Goal: Information Seeking & Learning: Learn about a topic

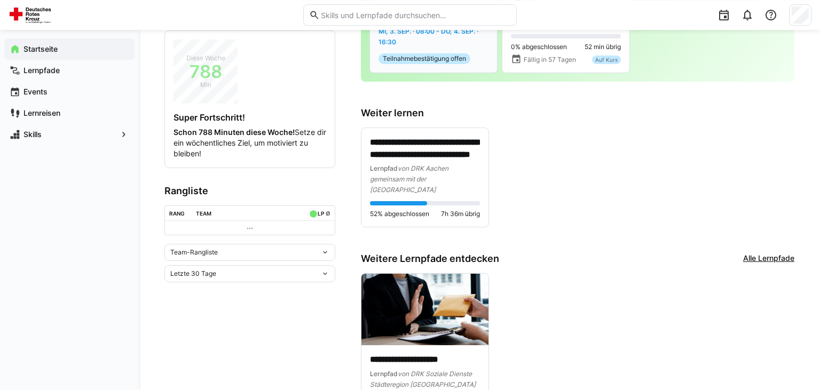
scroll to position [169, 0]
click at [445, 150] on div "**********" at bounding box center [425, 165] width 110 height 59
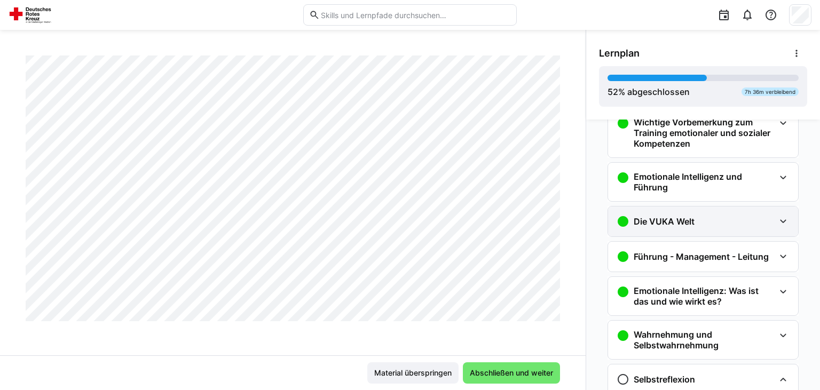
scroll to position [53, 0]
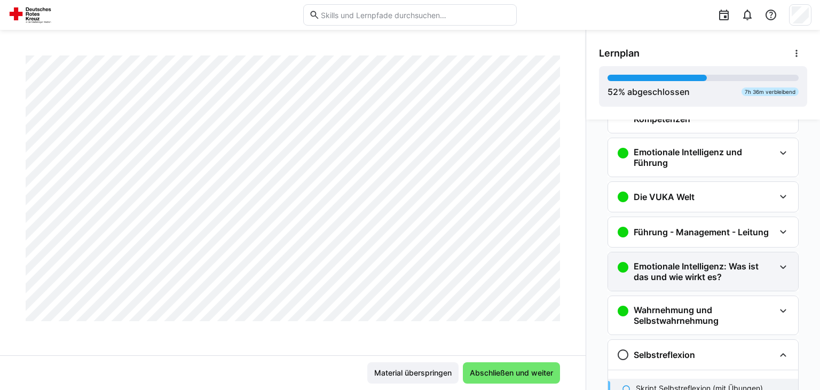
click at [697, 267] on h3 "Emotionale Intelligenz: Was ist das und wie wirkt es?" at bounding box center [704, 271] width 141 height 21
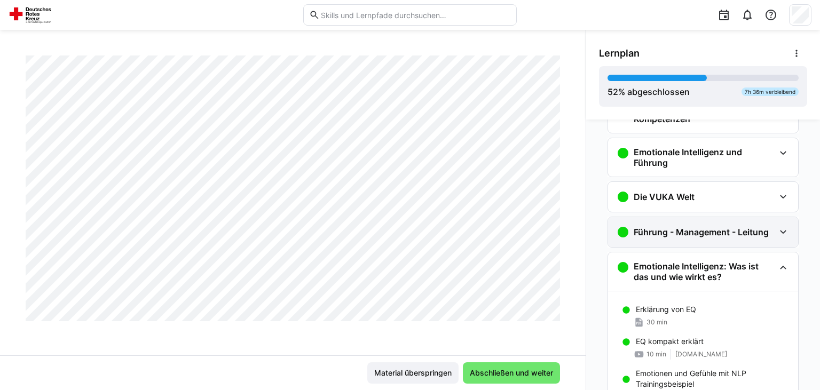
click at [707, 241] on div "Führung - Management - Leitung" at bounding box center [703, 232] width 190 height 30
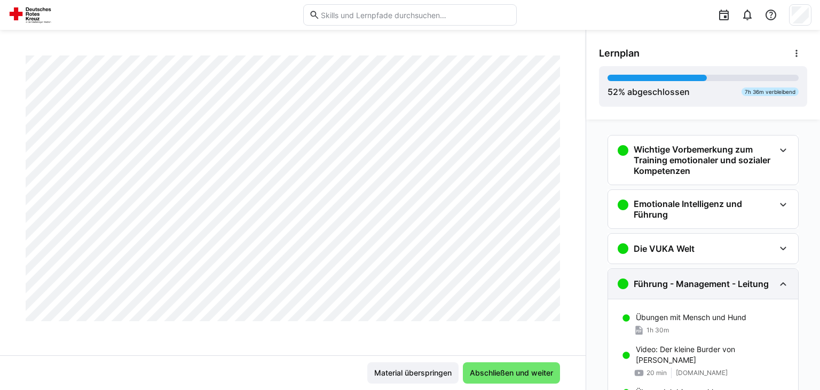
scroll to position [0, 0]
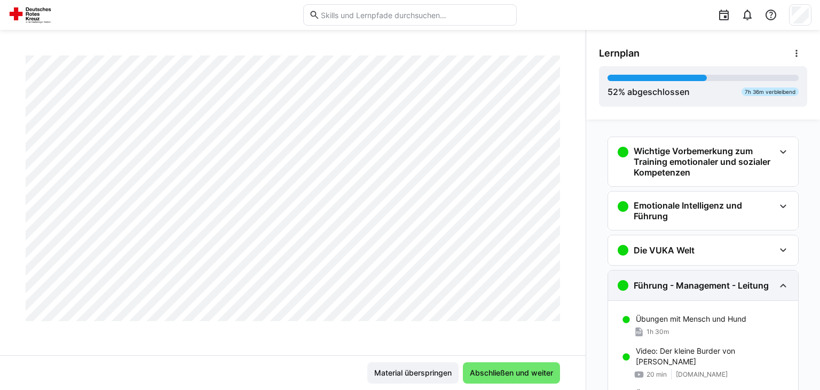
click at [707, 238] on div "Die VUKA Welt" at bounding box center [703, 250] width 190 height 30
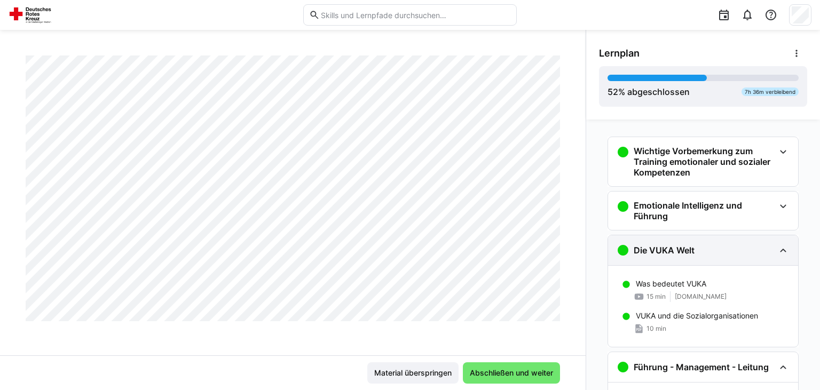
click at [705, 248] on div "Die VUKA Welt" at bounding box center [695, 250] width 158 height 13
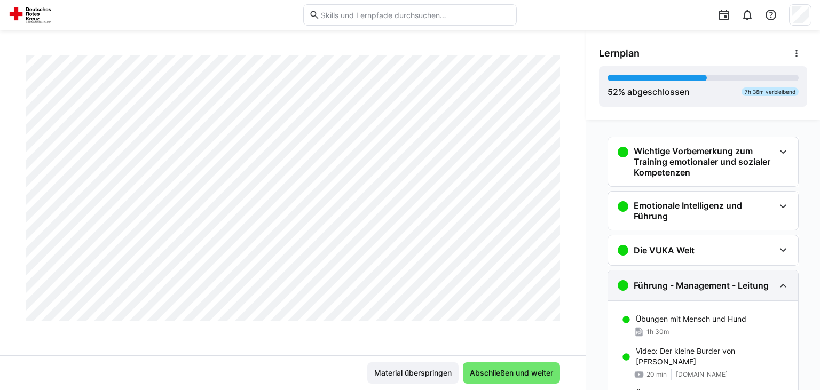
click at [700, 278] on div "Führung - Management - Leitung" at bounding box center [703, 286] width 190 height 30
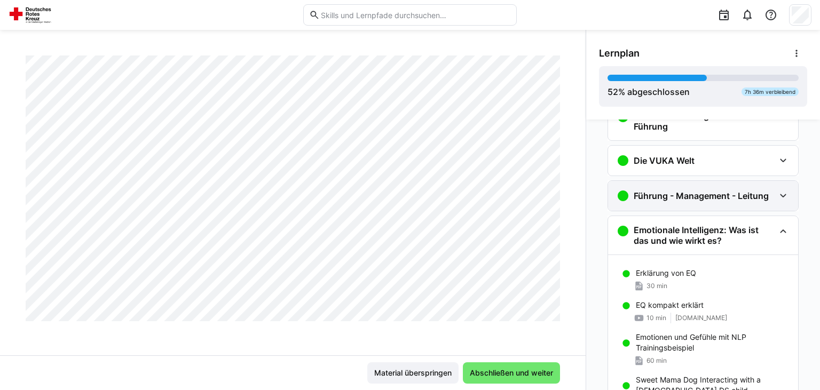
scroll to position [107, 0]
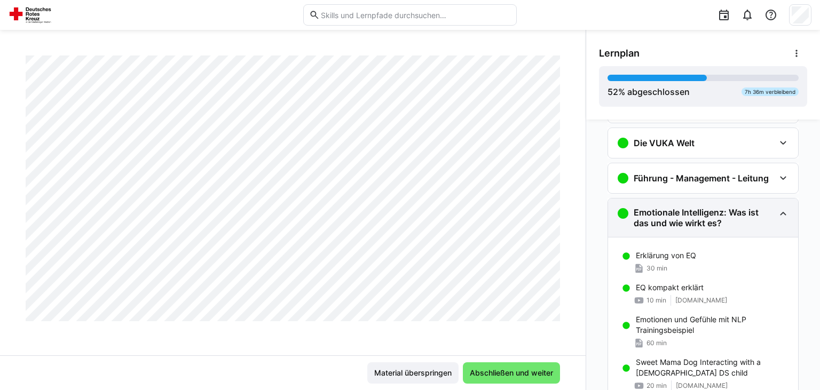
click at [709, 224] on h3 "Emotionale Intelligenz: Was ist das und wie wirkt es?" at bounding box center [704, 217] width 141 height 21
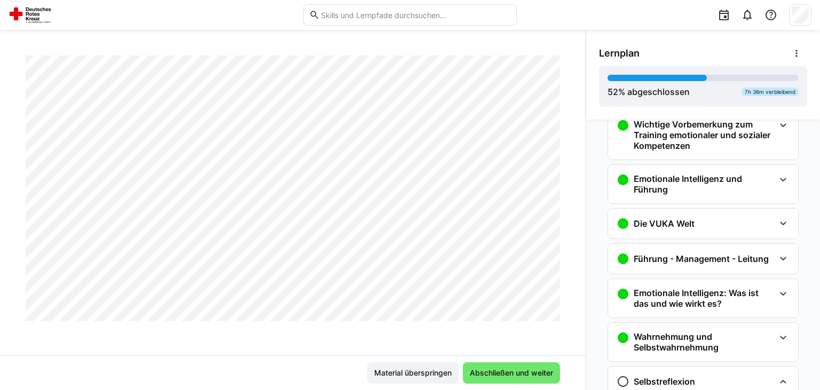
scroll to position [0, 0]
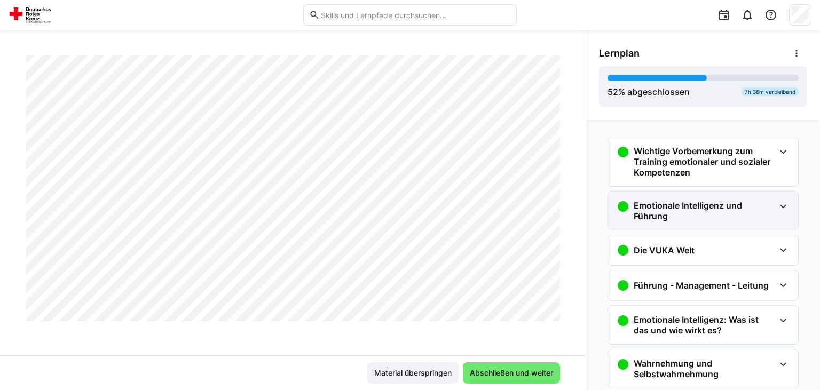
click at [700, 210] on h3 "Emotionale Intelligenz und Führung" at bounding box center [704, 210] width 141 height 21
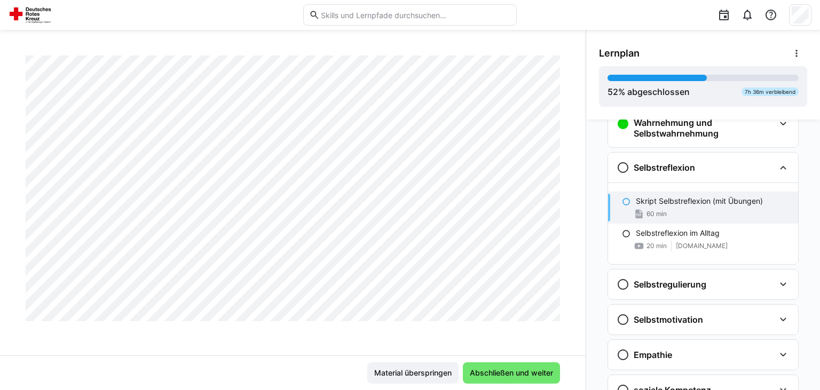
scroll to position [8176, 0]
click at [516, 377] on span "Abschließen und weiter" at bounding box center [511, 373] width 86 height 11
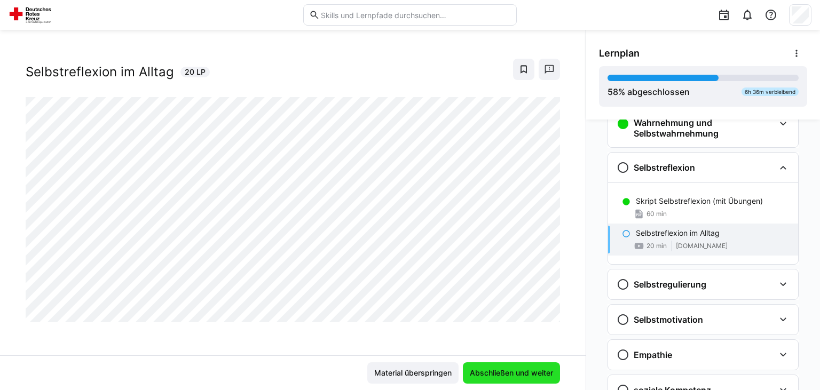
click at [508, 373] on span "Abschließen und weiter" at bounding box center [511, 373] width 86 height 11
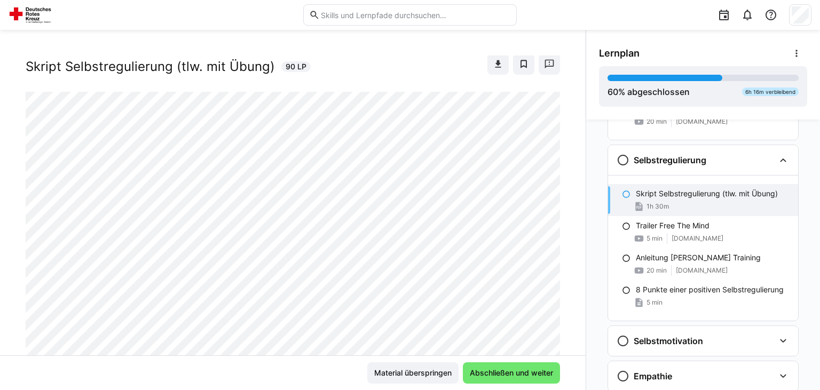
scroll to position [0, 0]
